Goal: Task Accomplishment & Management: Use online tool/utility

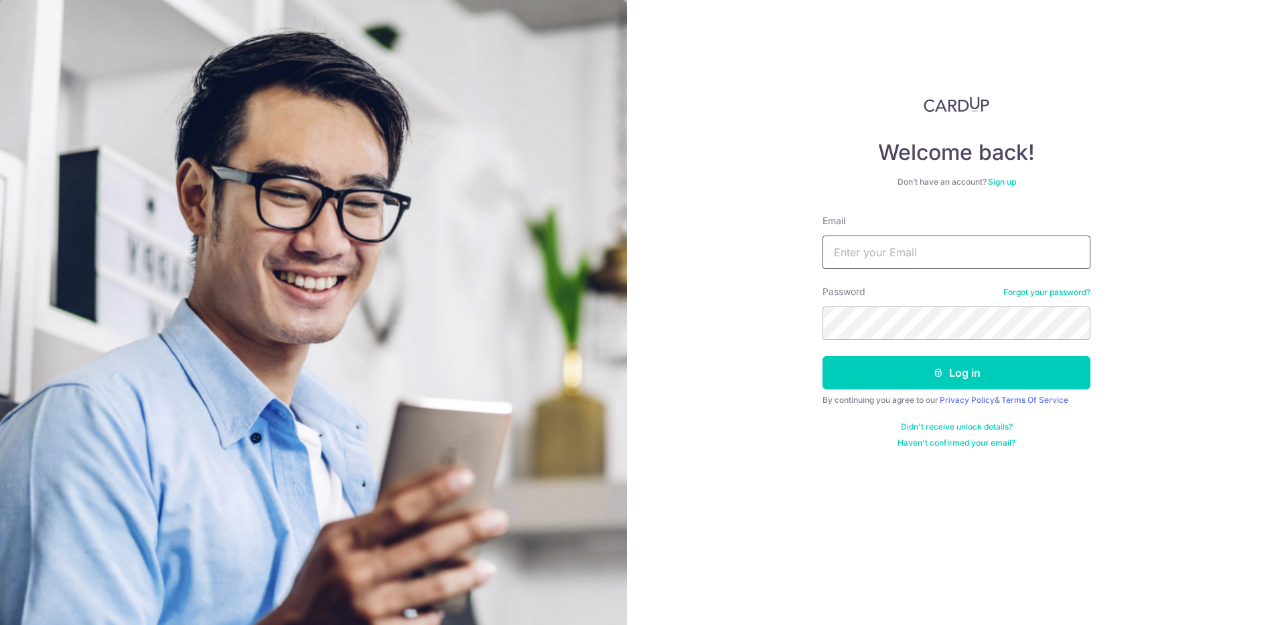
type input "[EMAIL_ADDRESS][DOMAIN_NAME]"
click at [962, 372] on button "Log in" at bounding box center [956, 372] width 268 height 33
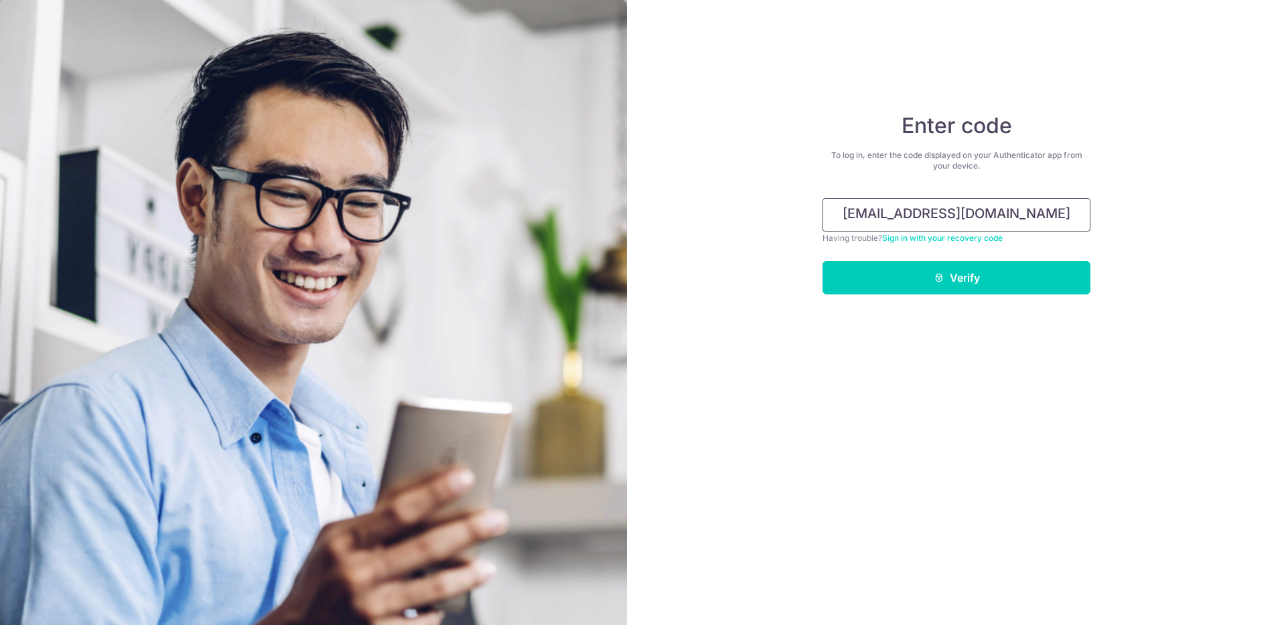
click at [1037, 222] on input "[EMAIL_ADDRESS][DOMAIN_NAME]" at bounding box center [956, 214] width 268 height 33
click at [1037, 222] on input "jonghan@ymail.com" at bounding box center [956, 214] width 268 height 33
type input "080225"
click at [822, 261] on button "Verify" at bounding box center [956, 277] width 268 height 33
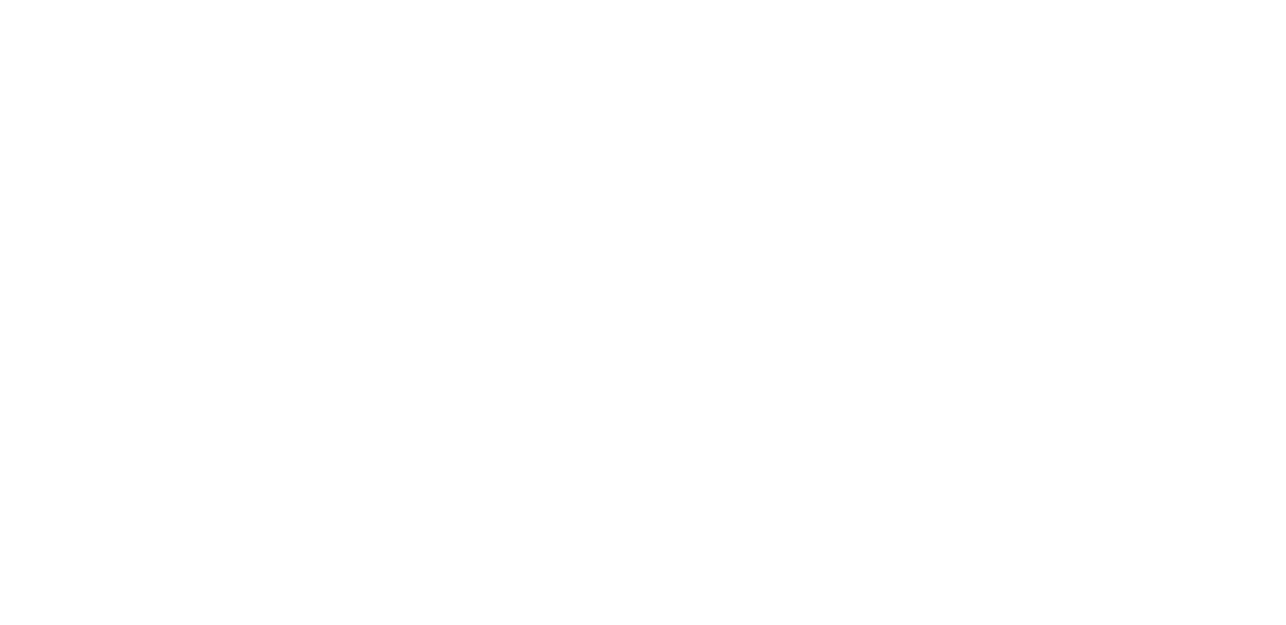
click at [962, 285] on html at bounding box center [643, 312] width 1286 height 625
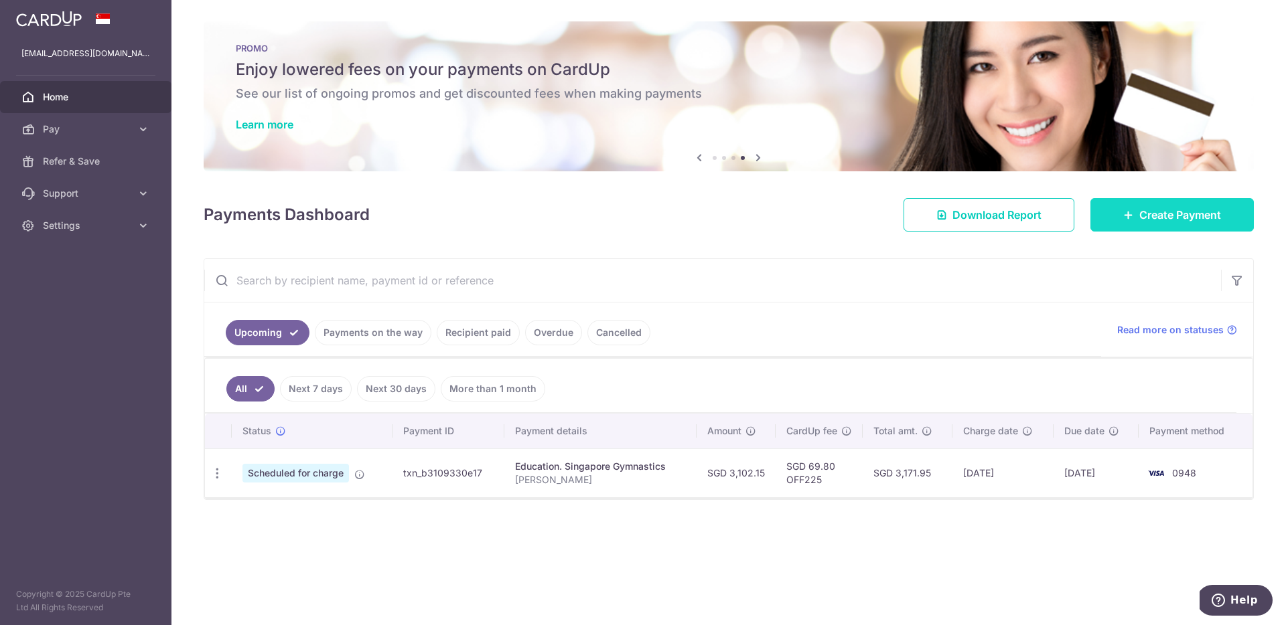
click at [1180, 205] on link "Create Payment" at bounding box center [1171, 214] width 163 height 33
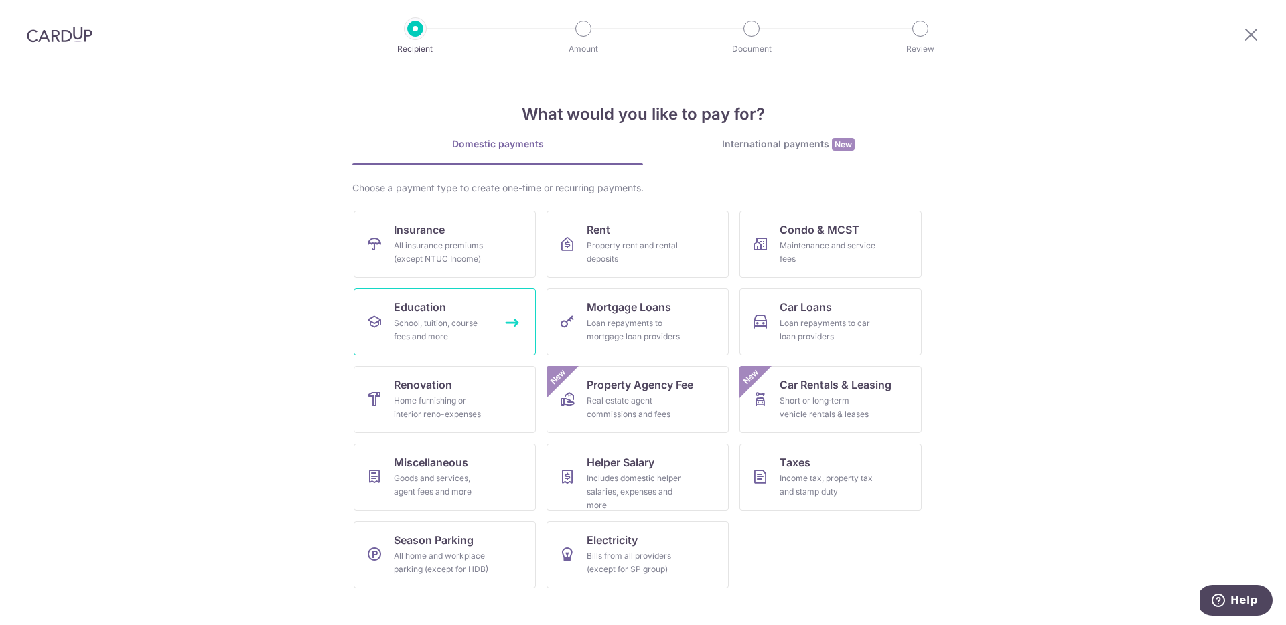
click at [447, 319] on div "School, tuition, course fees and more" at bounding box center [442, 330] width 96 height 27
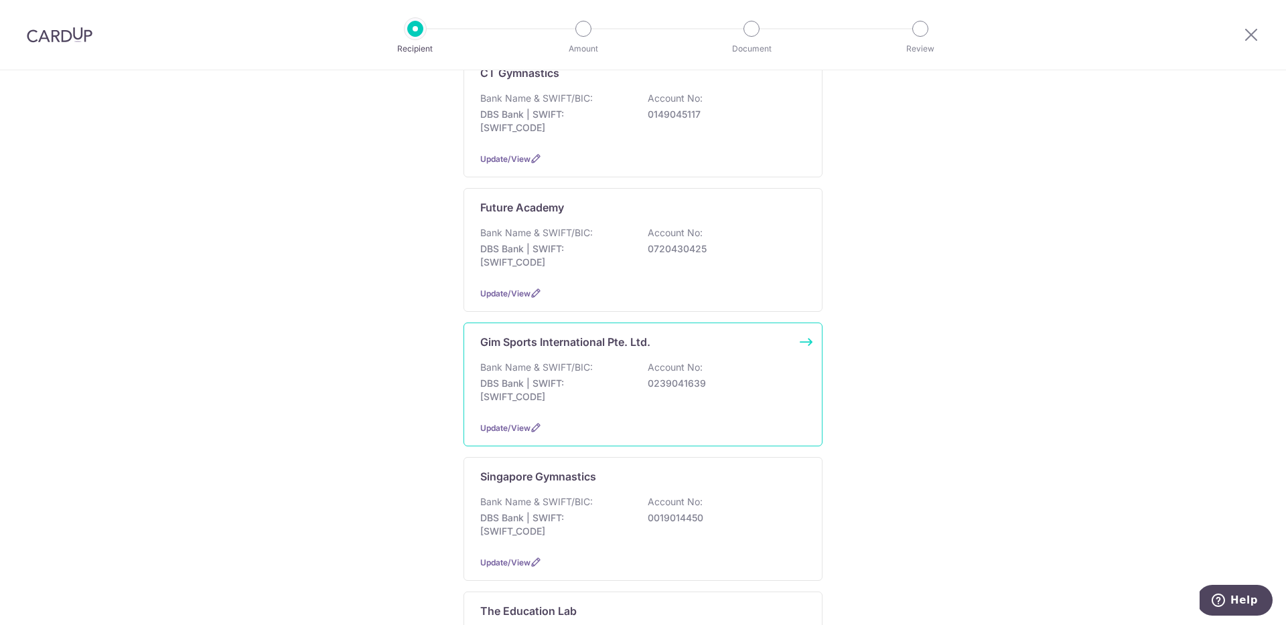
scroll to position [407, 0]
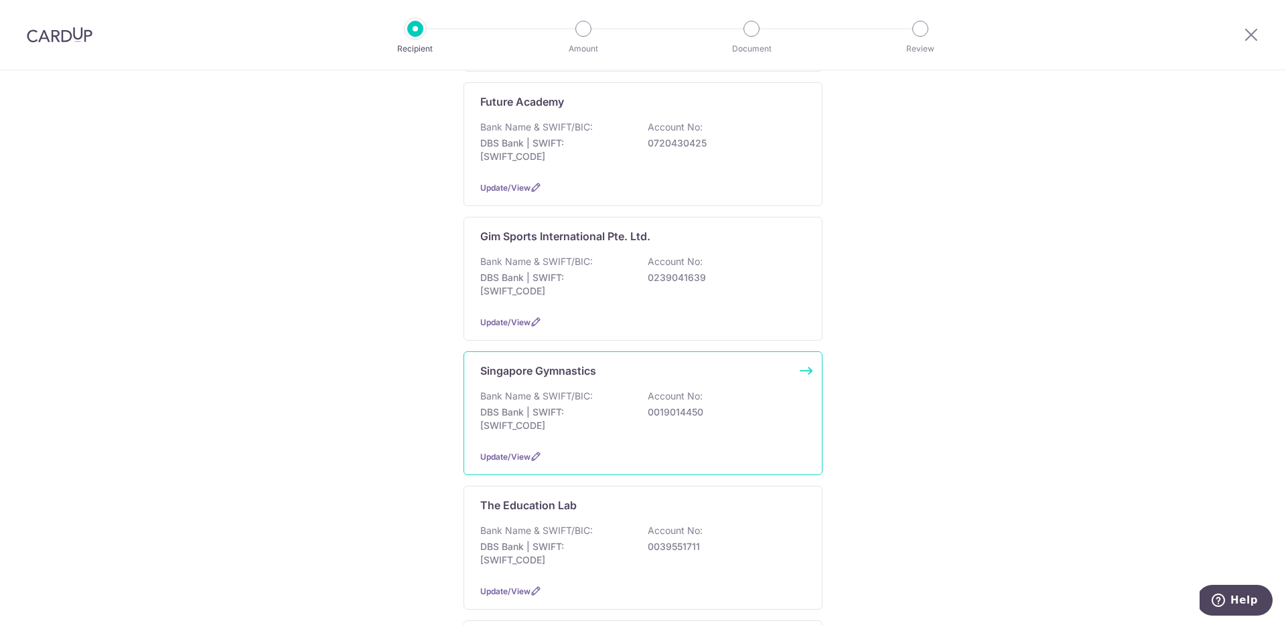
click at [597, 438] on div "Bank Name & SWIFT/BIC: DBS Bank | SWIFT: DBSSSGSGXXX Account No: 0019014450" at bounding box center [642, 415] width 325 height 50
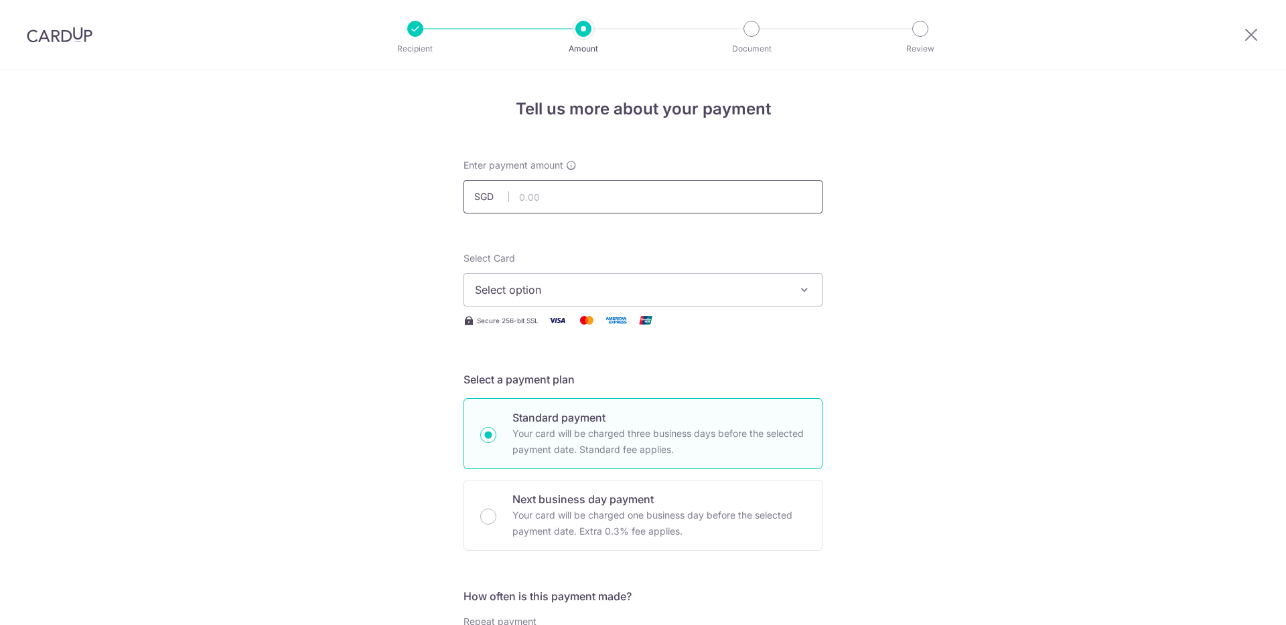
click at [585, 198] on input "text" at bounding box center [642, 196] width 359 height 33
type input "1,560.00"
click at [599, 297] on span "Select option" at bounding box center [631, 290] width 312 height 16
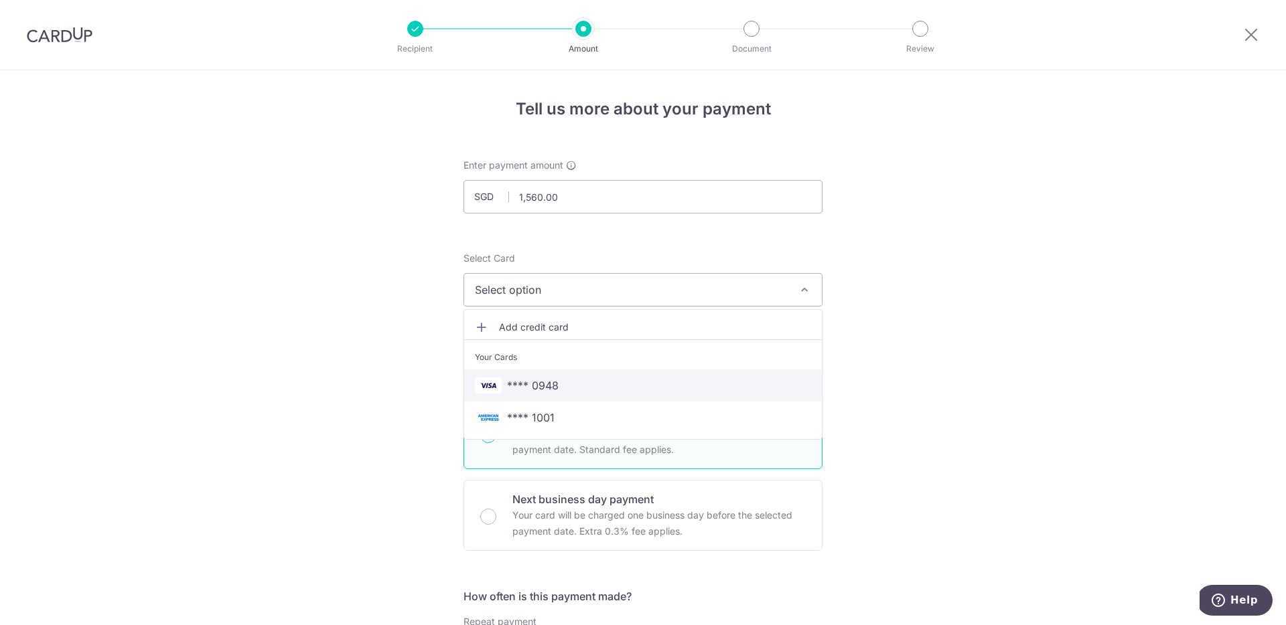
click at [568, 384] on span "**** 0948" at bounding box center [643, 386] width 336 height 16
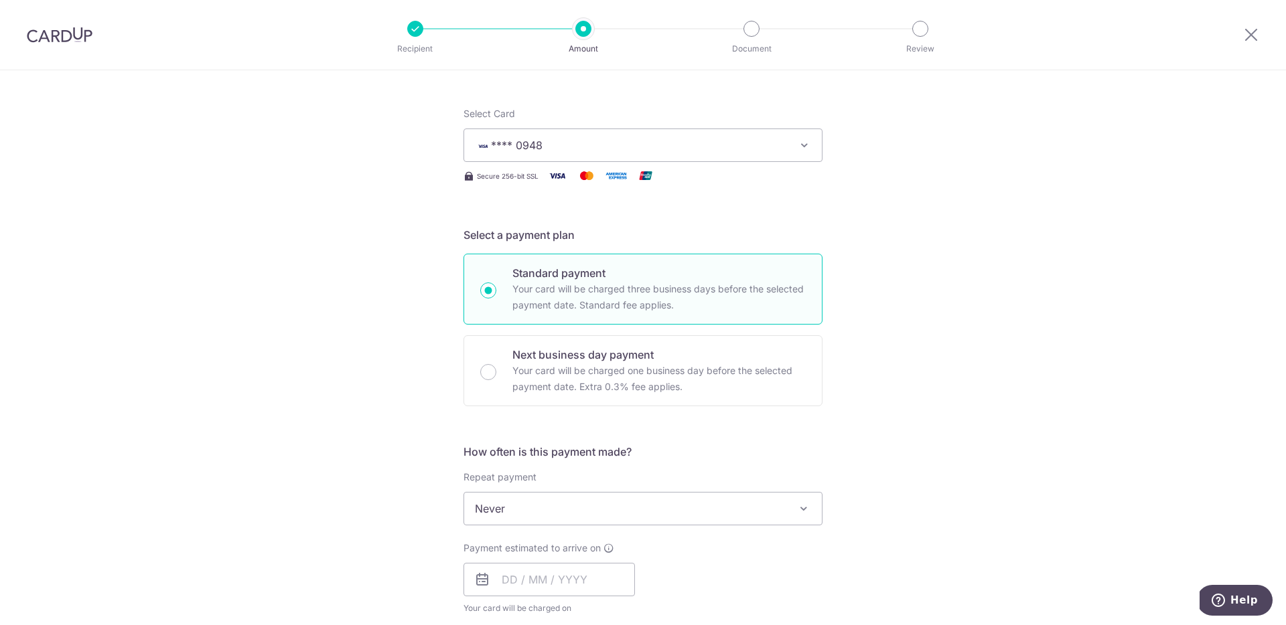
scroll to position [302, 0]
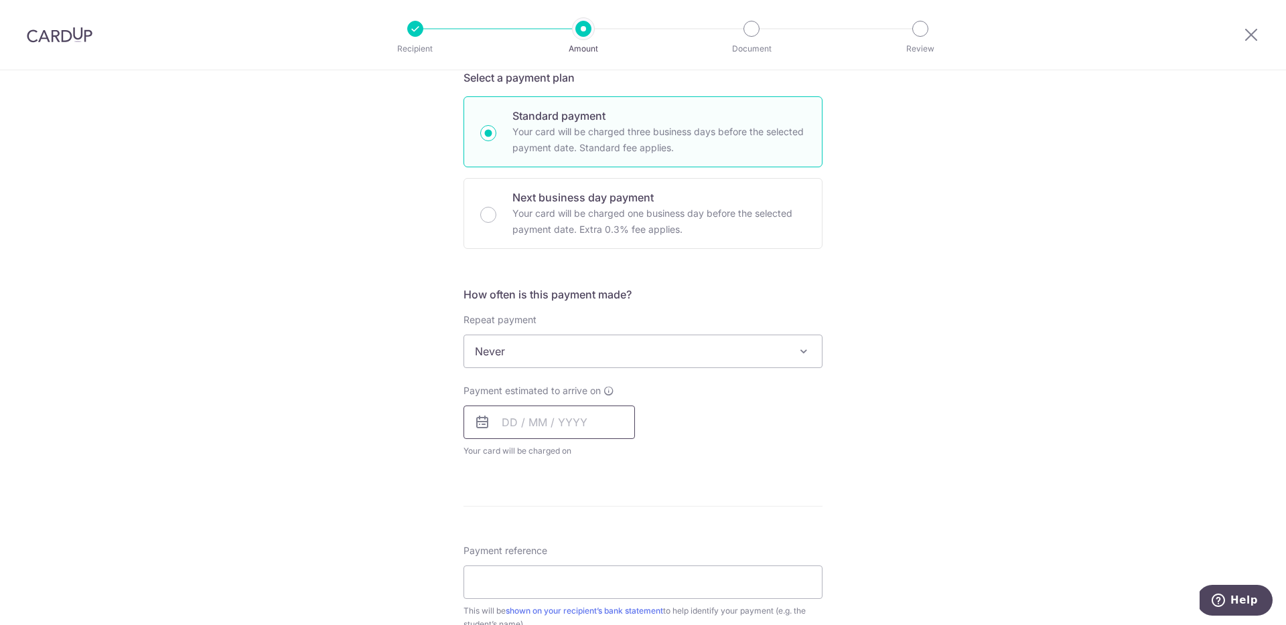
click at [503, 420] on input "text" at bounding box center [548, 422] width 171 height 33
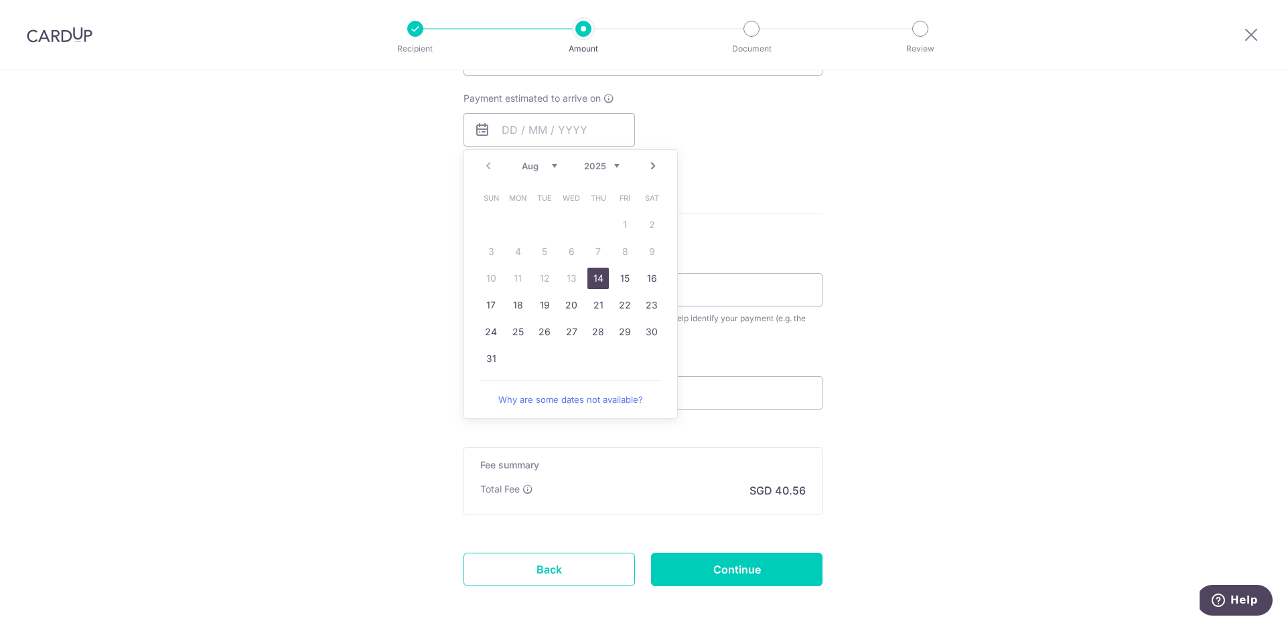
click at [649, 167] on link "Next" at bounding box center [653, 166] width 16 height 16
click at [616, 252] on link "12" at bounding box center [624, 251] width 21 height 21
type input "12/09/2025"
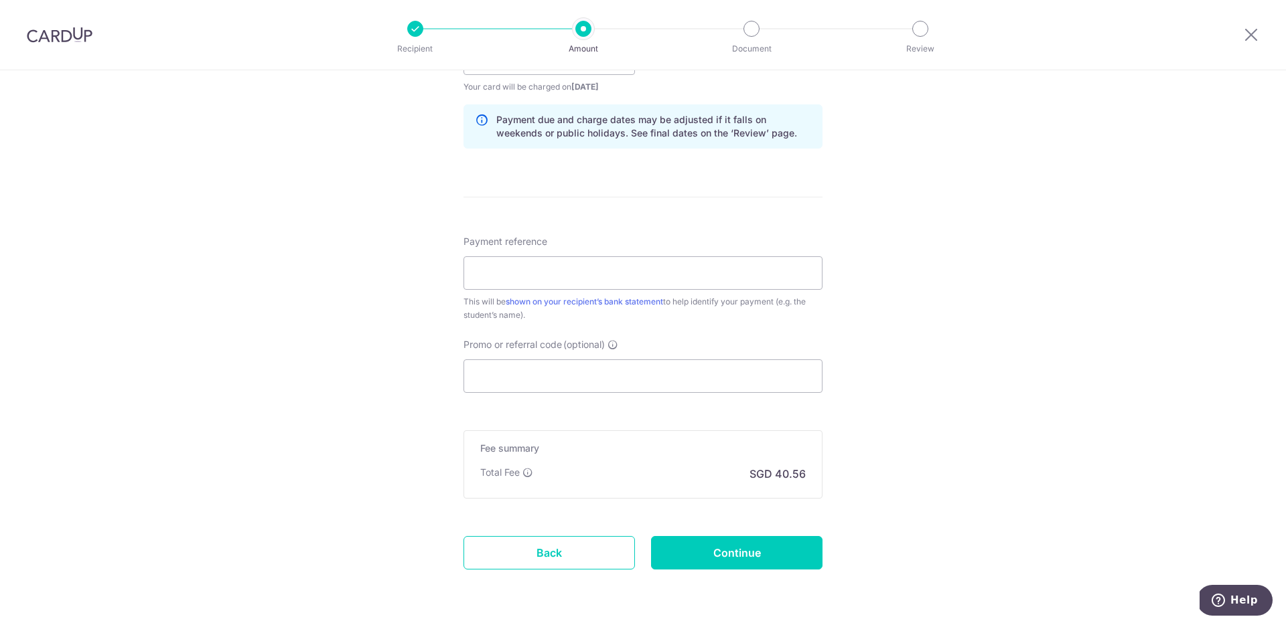
scroll to position [711, 0]
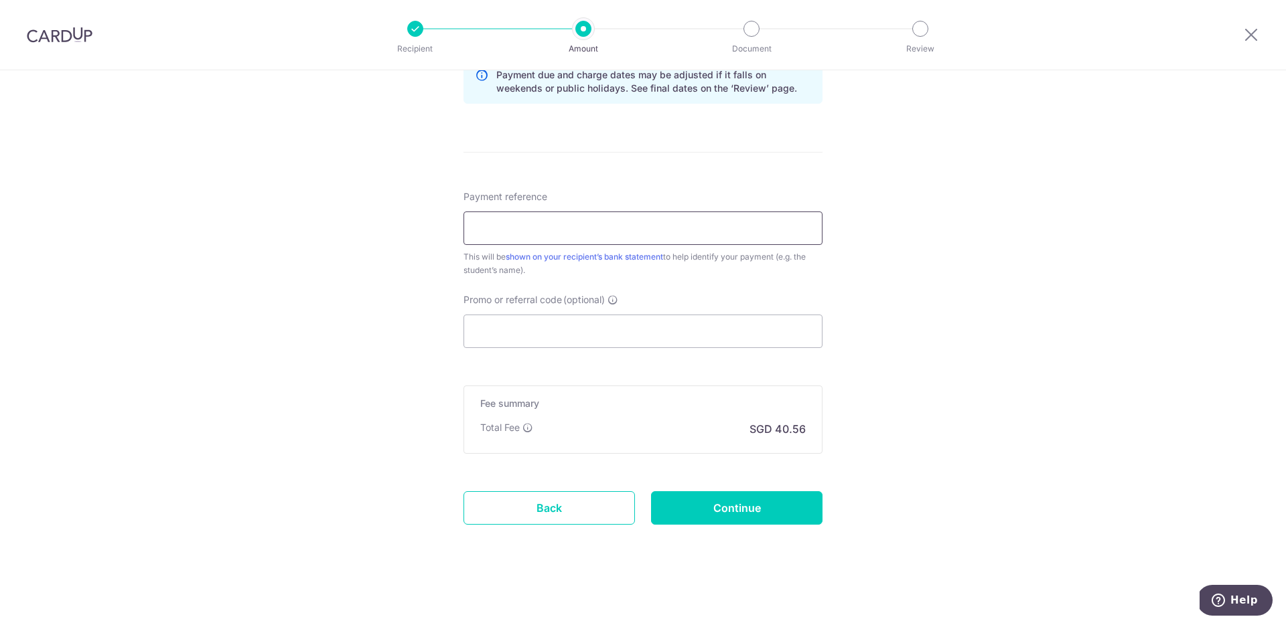
click at [534, 230] on input "Payment reference" at bounding box center [642, 228] width 359 height 33
paste input "26000250"
type input "Invoice 26000250"
click at [528, 332] on input "Promo or referral code (optional)" at bounding box center [642, 331] width 359 height 33
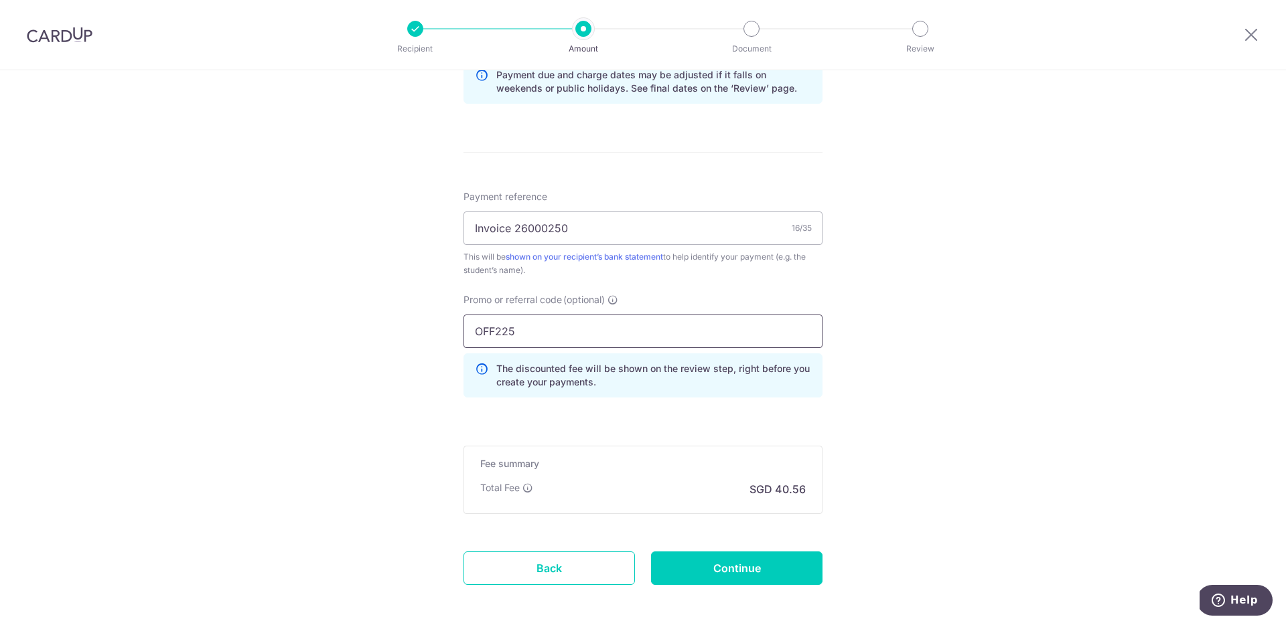
type input "OFF225"
click at [951, 422] on div "Tell us more about your payment Enter payment amount SGD 1,560.00 1560.00 Selec…" at bounding box center [643, 22] width 1286 height 1326
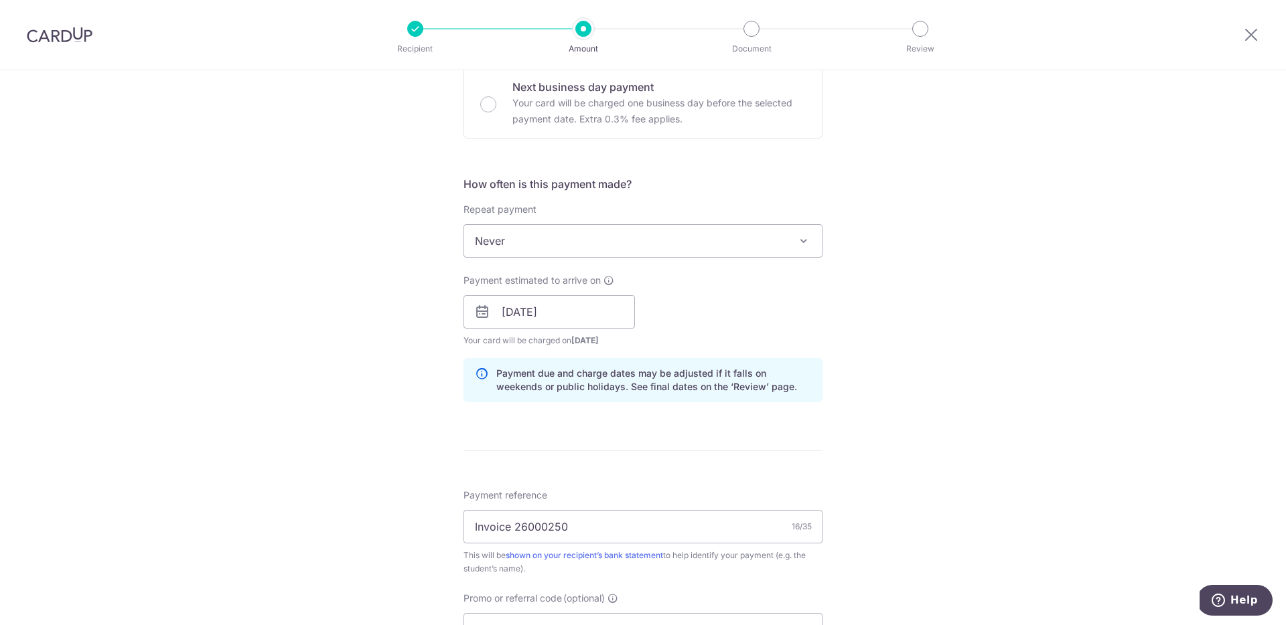
scroll to position [771, 0]
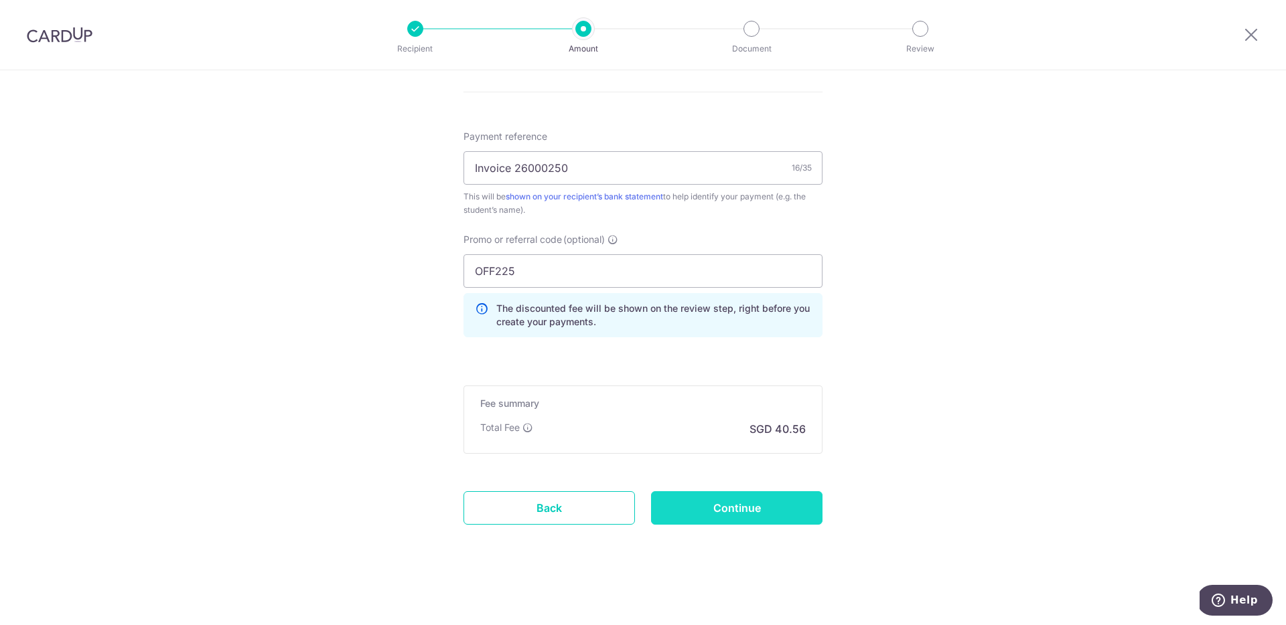
click at [728, 507] on input "Continue" at bounding box center [736, 507] width 171 height 33
type input "Create Schedule"
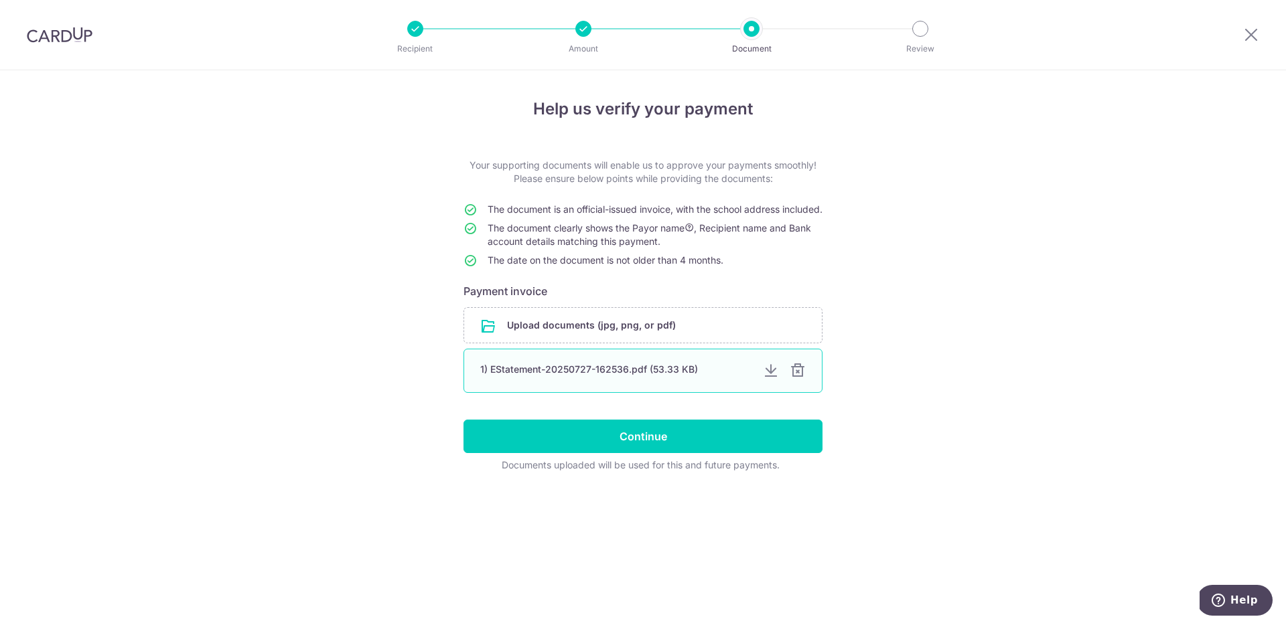
click at [797, 379] on div at bounding box center [797, 371] width 16 height 16
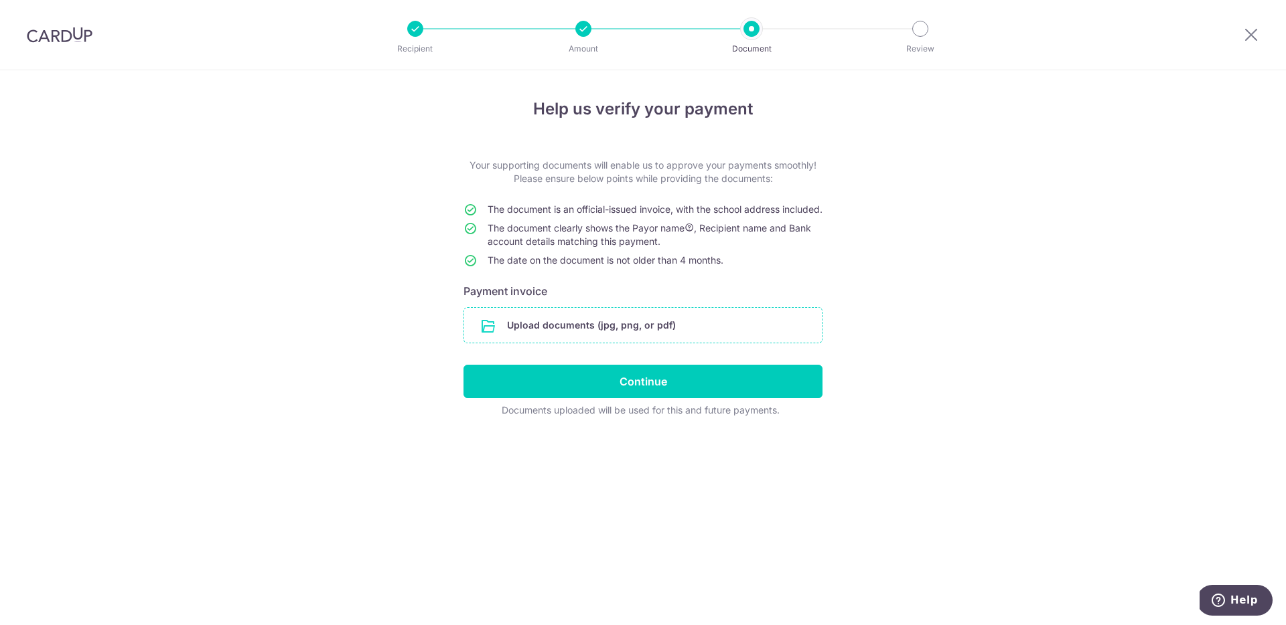
click at [544, 343] on input "file" at bounding box center [643, 325] width 358 height 35
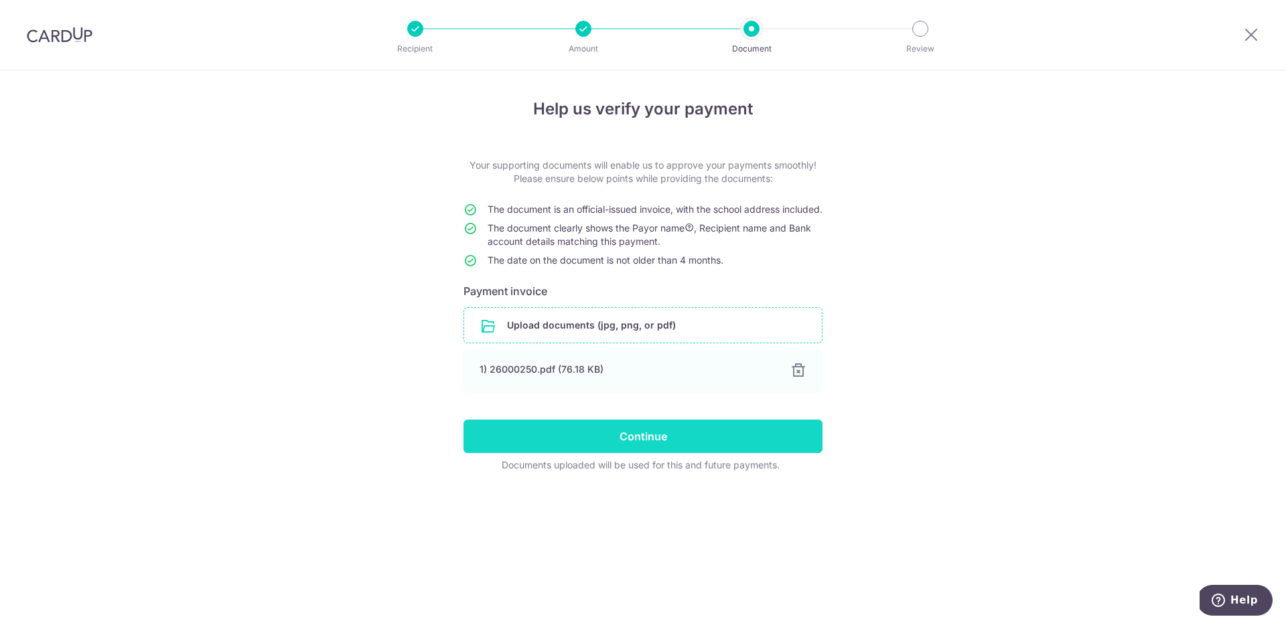
click at [631, 453] on input "Continue" at bounding box center [642, 436] width 359 height 33
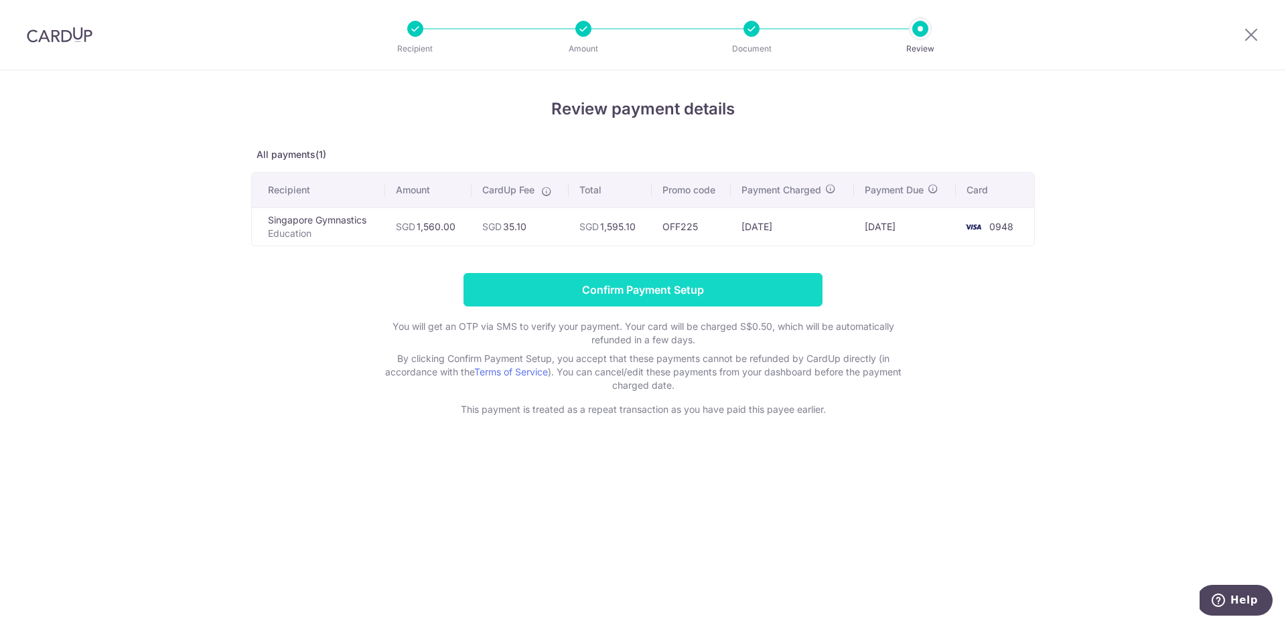
click at [659, 295] on input "Confirm Payment Setup" at bounding box center [642, 289] width 359 height 33
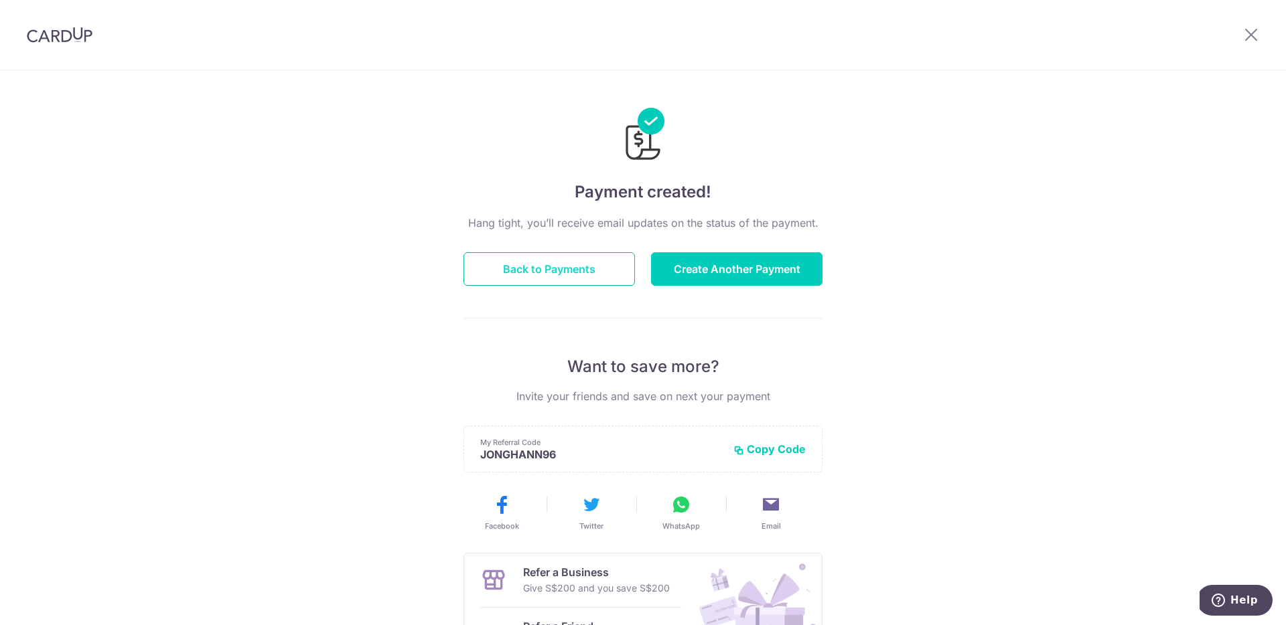
click at [546, 276] on button "Back to Payments" at bounding box center [548, 268] width 171 height 33
